Goal: Information Seeking & Learning: Understand process/instructions

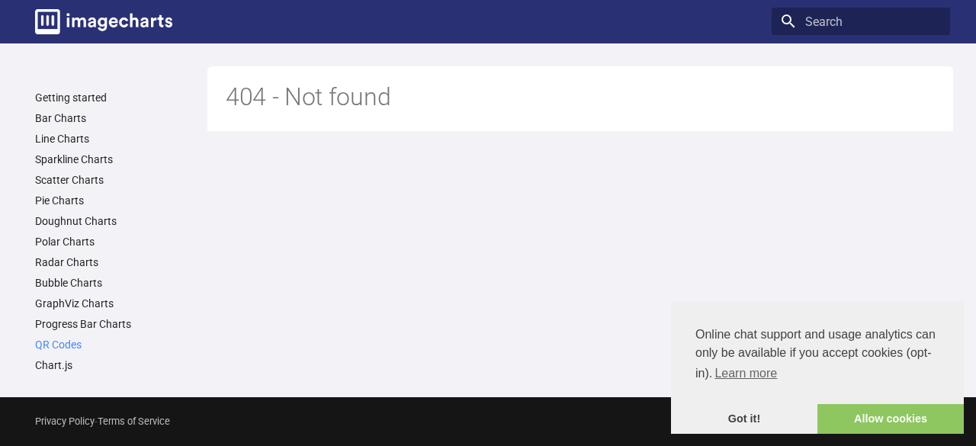
click at [68, 339] on link "QR Codes" at bounding box center [115, 345] width 160 height 14
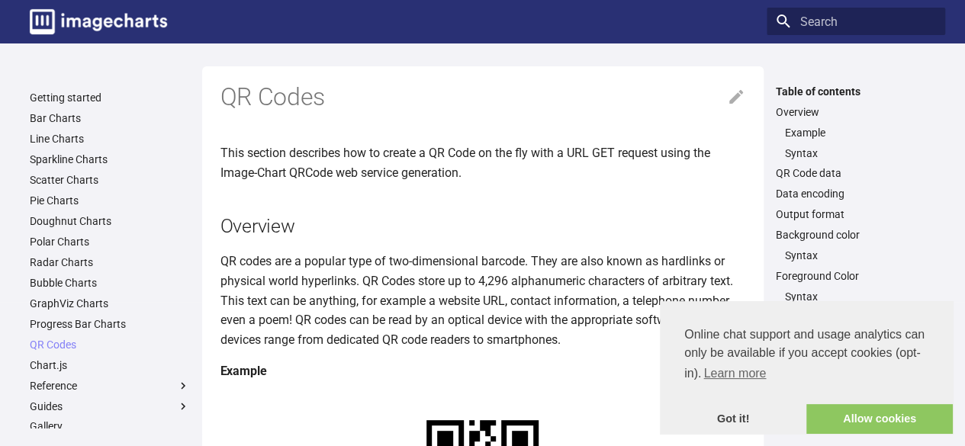
click at [590, 368] on h4 "Example" at bounding box center [482, 372] width 525 height 20
click at [735, 413] on link "Got it!" at bounding box center [733, 419] width 146 height 31
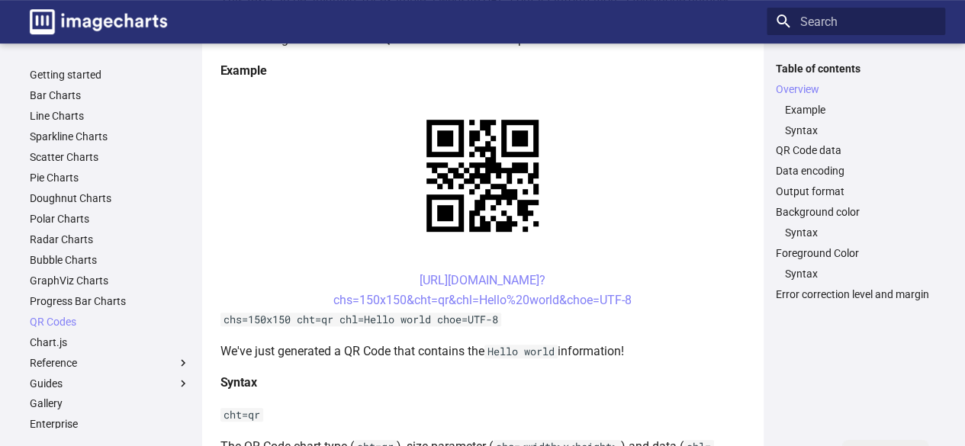
scroll to position [305, 0]
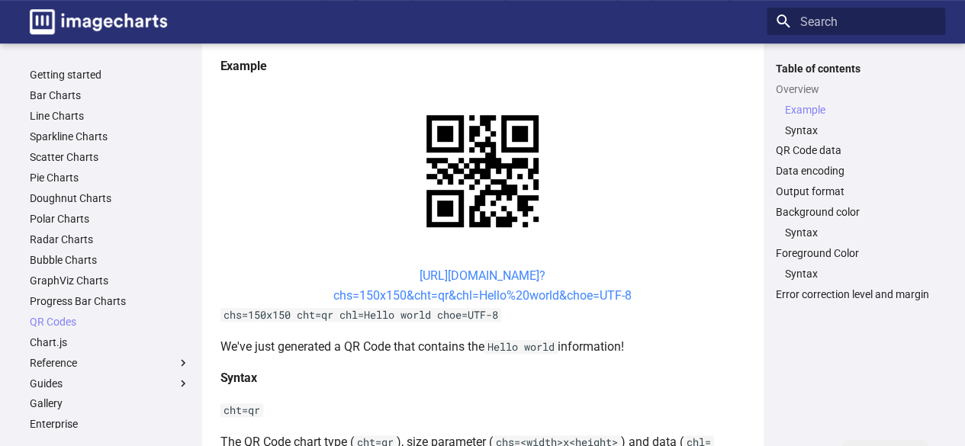
click at [397, 277] on link "https://image-charts.com/chart? chs=150x150&cht=qr&chl=Hello%20world&choe=UTF-8" at bounding box center [482, 285] width 298 height 34
click at [393, 278] on center "https://image-charts.com/chart? chs=150x150&cht=qr&chl=Hello%20world&choe=UTF-8" at bounding box center [482, 285] width 525 height 39
click at [400, 271] on link "https://image-charts.com/chart? chs=150x150&cht=qr&chl=Hello%20world&choe=UTF-8" at bounding box center [482, 285] width 298 height 34
click at [394, 281] on link "https://image-charts.com/chart? chs=150x150&cht=qr&chl=Hello%20world&choe=UTF-8" at bounding box center [482, 285] width 298 height 34
click at [391, 279] on center "https://image-charts.com/chart? chs=150x150&cht=qr&chl=Hello%20world&choe=UTF-8" at bounding box center [482, 285] width 525 height 39
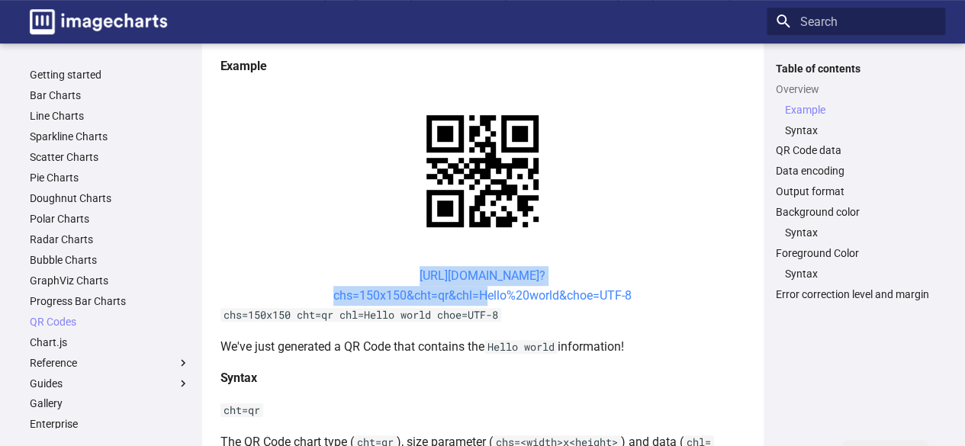
drag, startPoint x: 391, startPoint y: 279, endPoint x: 477, endPoint y: 300, distance: 88.6
click at [477, 300] on center "https://image-charts.com/chart? chs=150x150&cht=qr&chl=Hello%20world&choe=UTF-8" at bounding box center [482, 285] width 525 height 39
copy link "https://image-charts.com/chart? chs=150x150&cht=qr&chl="
